Goal: Find specific page/section: Find specific page/section

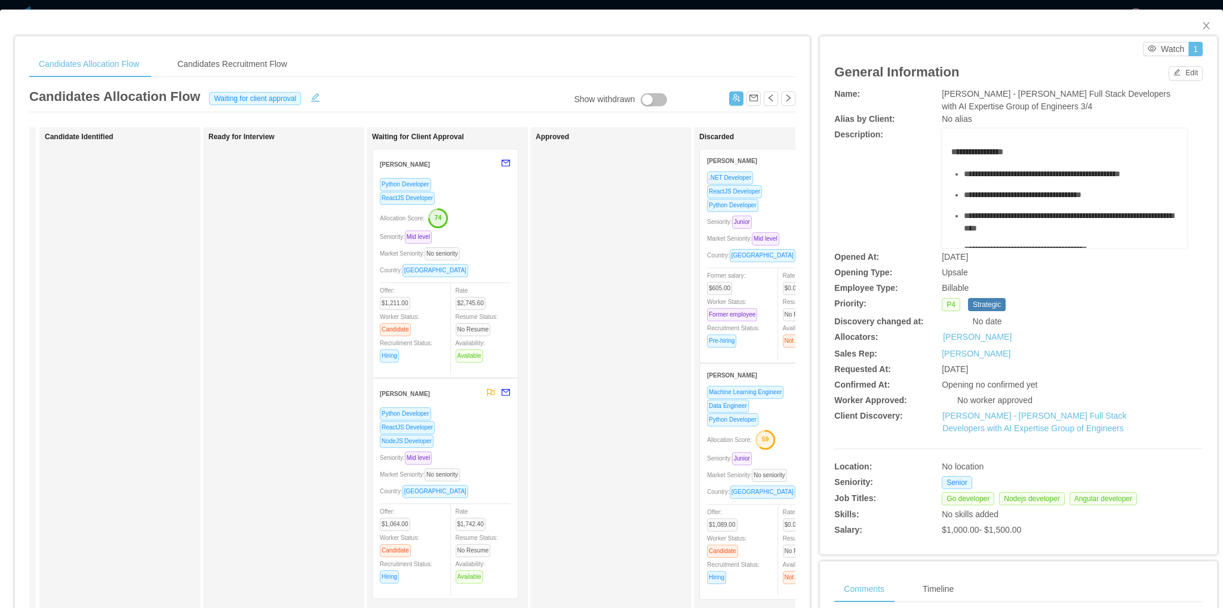
scroll to position [0, 413]
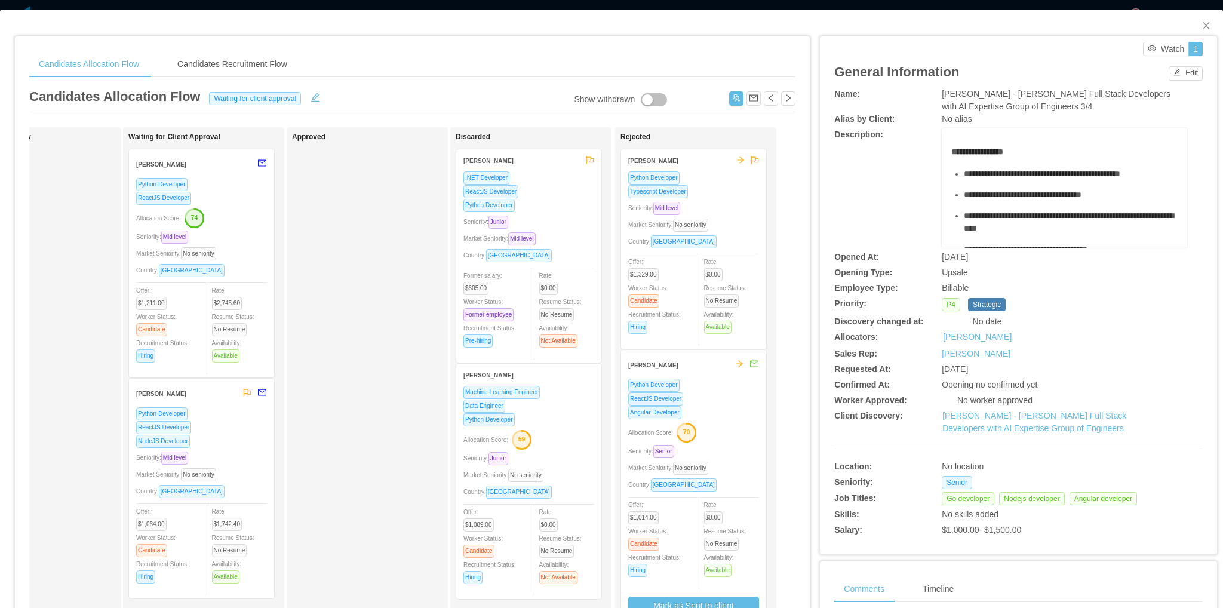
drag, startPoint x: 420, startPoint y: 284, endPoint x: 621, endPoint y: 281, distance: 200.6
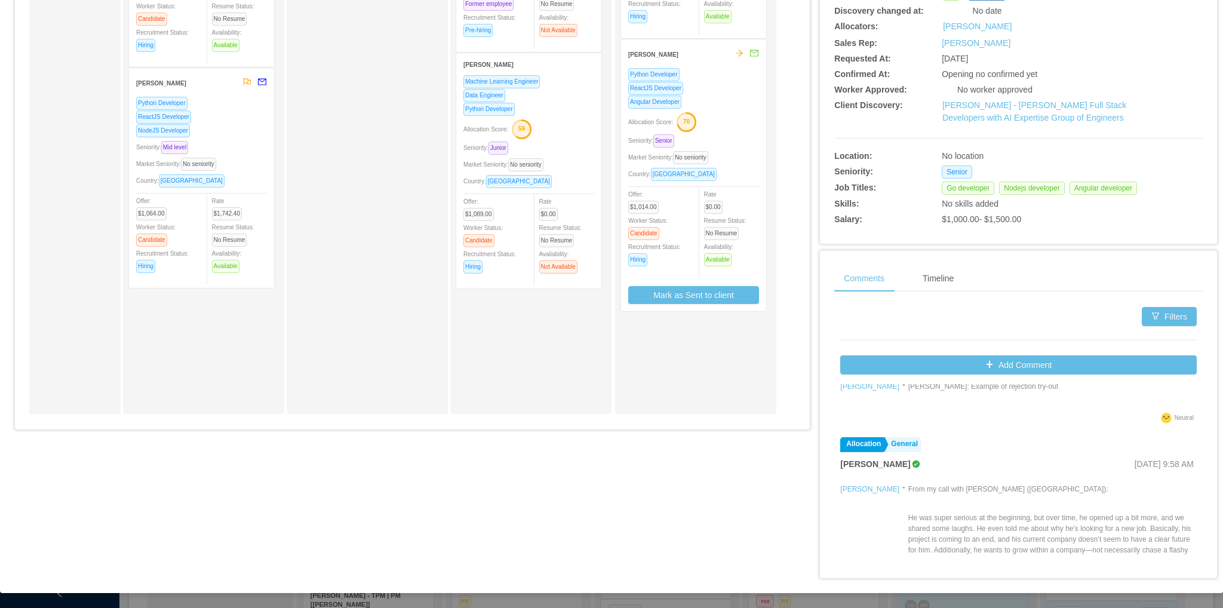
scroll to position [0, 0]
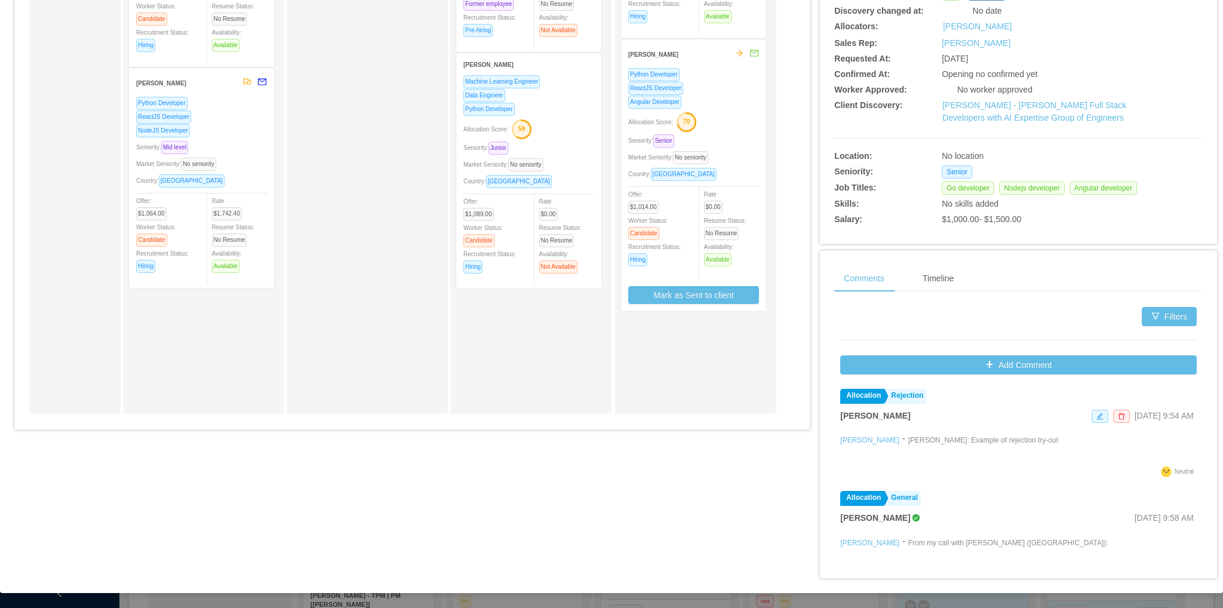
drag, startPoint x: 1031, startPoint y: 479, endPoint x: 1024, endPoint y: 304, distance: 175.6
